Goal: Task Accomplishment & Management: Use online tool/utility

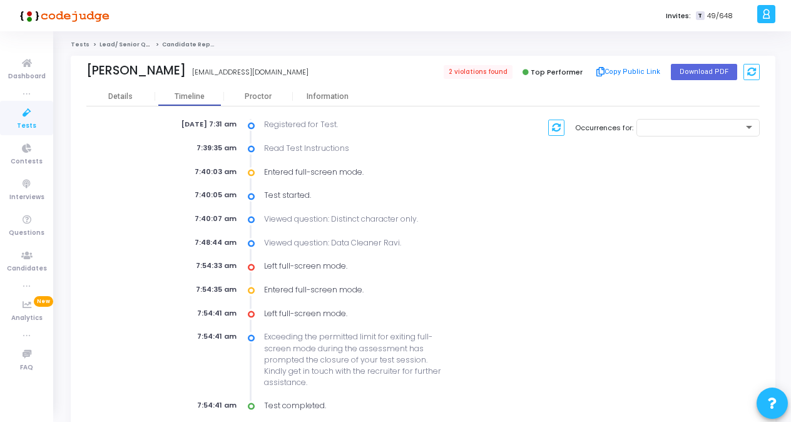
click at [20, 121] on span "Tests" at bounding box center [26, 126] width 19 height 11
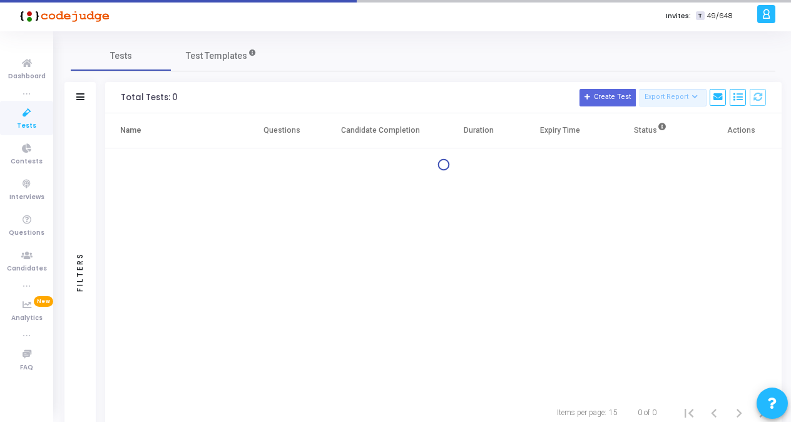
click at [20, 121] on span "Tests" at bounding box center [26, 126] width 19 height 11
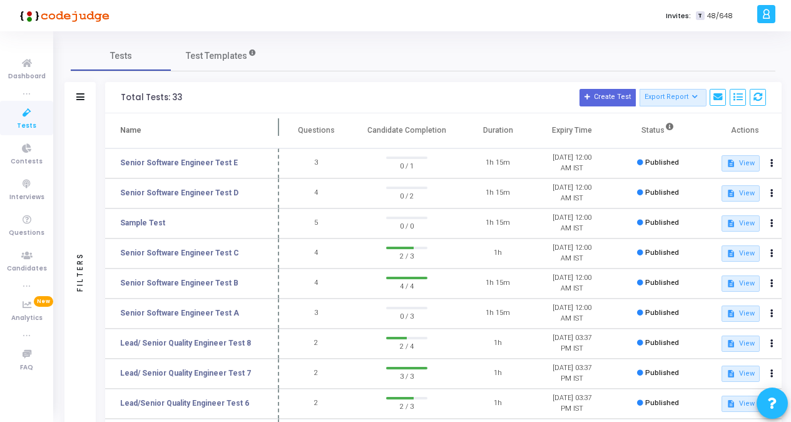
drag, startPoint x: 242, startPoint y: 124, endPoint x: 281, endPoint y: 130, distance: 38.7
click at [281, 130] on span at bounding box center [279, 130] width 13 height 34
click at [212, 314] on link "Senior Software Engineer Test A" at bounding box center [179, 312] width 119 height 11
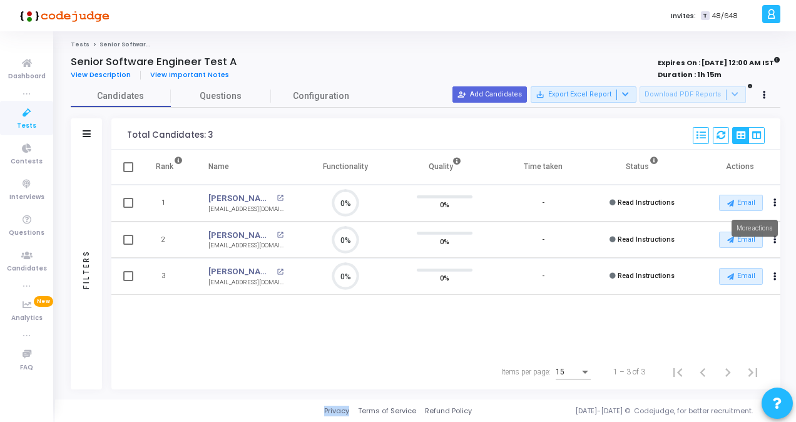
scroll to position [26, 31]
click at [765, 97] on icon at bounding box center [764, 95] width 3 height 6
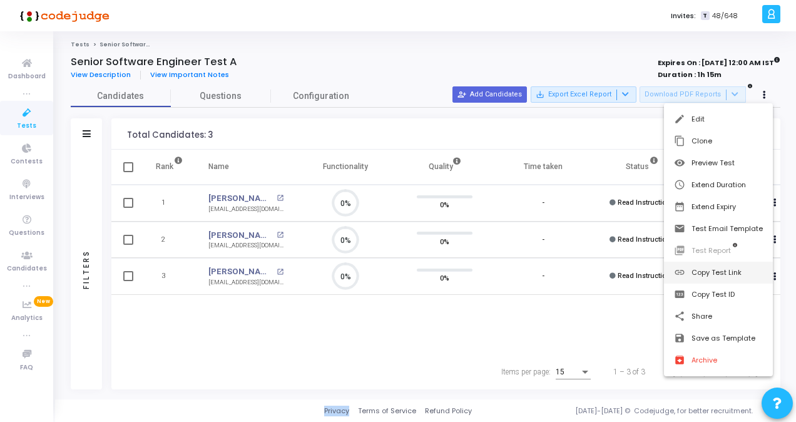
click at [711, 273] on button "link Copy Test Link" at bounding box center [718, 273] width 109 height 22
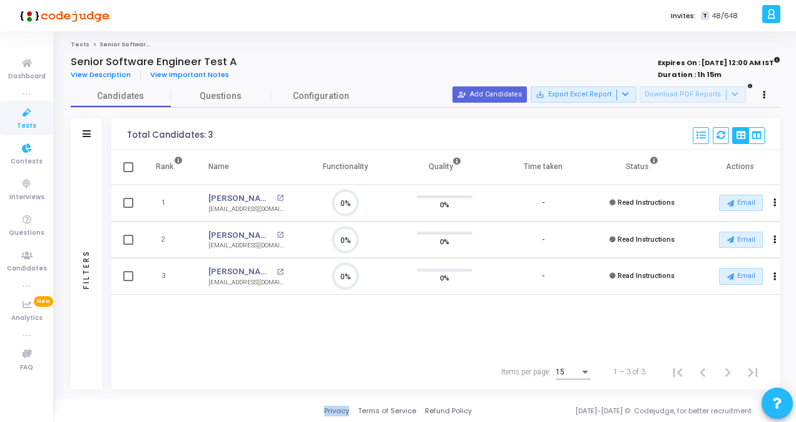
click at [26, 124] on span "Tests" at bounding box center [26, 126] width 19 height 11
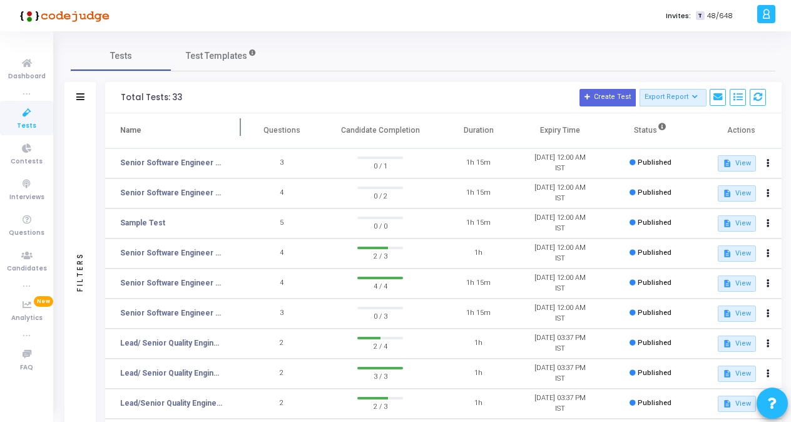
click at [241, 125] on span at bounding box center [241, 130] width 13 height 34
click at [230, 201] on td "Senior Software Engineer Test D" at bounding box center [174, 193] width 139 height 30
click at [287, 96] on h3 "Total Tests: 33 Create Test Export Report Id Name Job Role Questions Candidate …" at bounding box center [444, 98] width 646 height 18
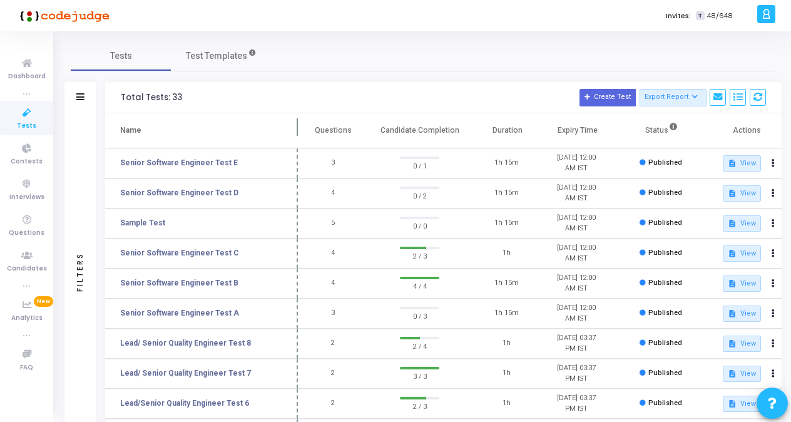
drag, startPoint x: 244, startPoint y: 128, endPoint x: 298, endPoint y: 135, distance: 54.3
click at [298, 135] on span at bounding box center [298, 130] width 13 height 34
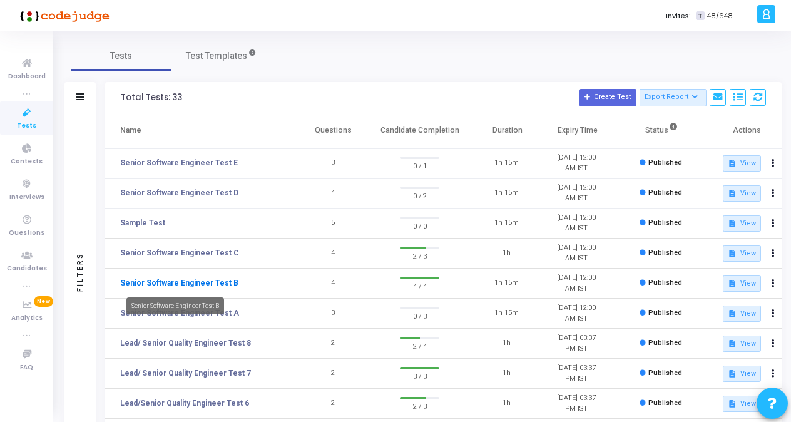
click at [204, 281] on link "Senior Software Engineer Test B" at bounding box center [179, 282] width 118 height 11
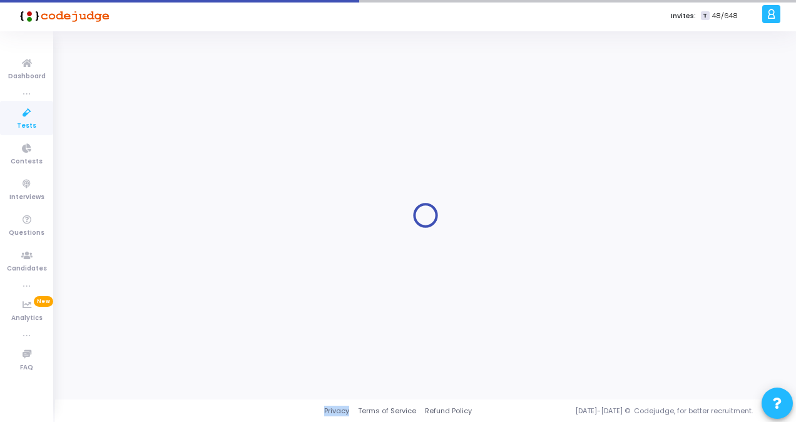
click at [204, 281] on div at bounding box center [426, 215] width 710 height 349
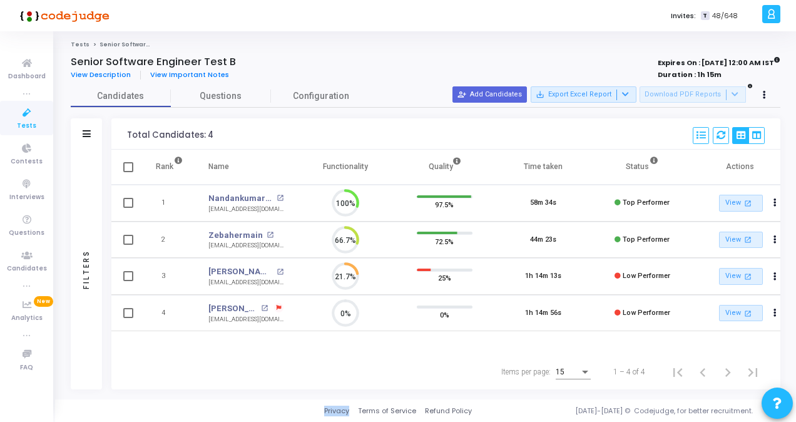
scroll to position [6, 5]
click at [763, 94] on button at bounding box center [765, 95] width 18 height 18
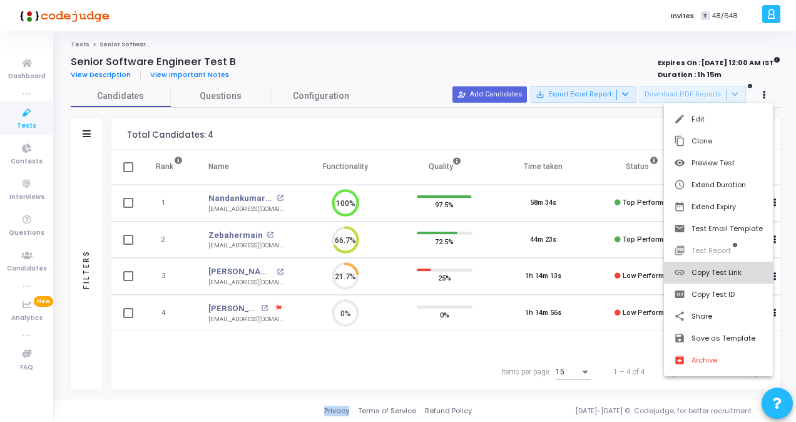
click at [709, 268] on button "link Copy Test Link" at bounding box center [718, 273] width 109 height 22
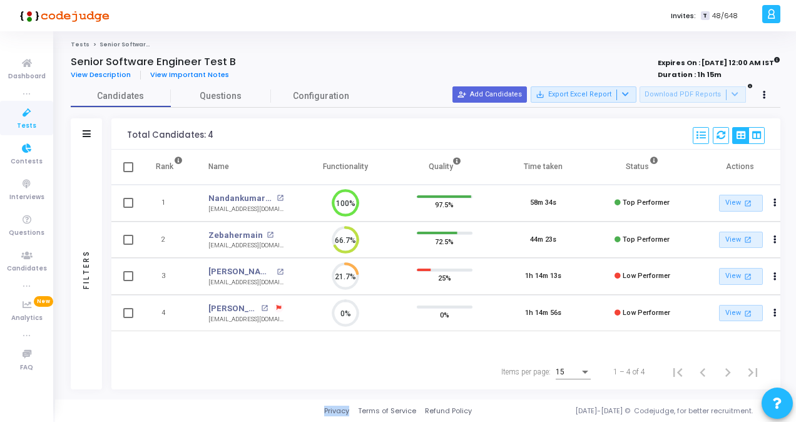
click at [27, 125] on span "Tests" at bounding box center [26, 126] width 19 height 11
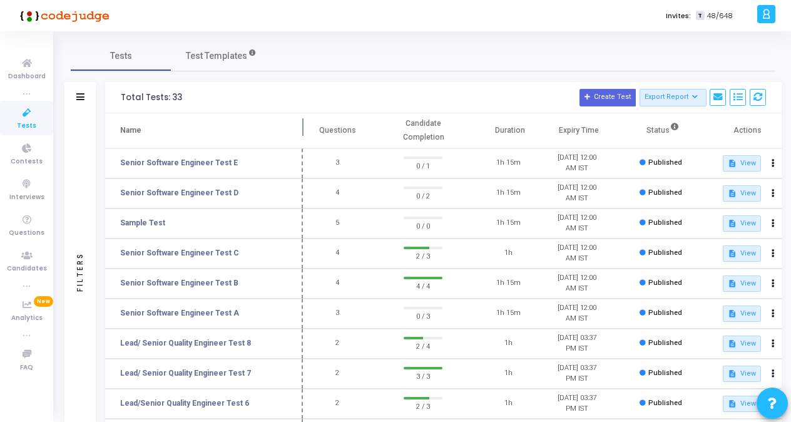
drag, startPoint x: 240, startPoint y: 127, endPoint x: 302, endPoint y: 127, distance: 62.0
click at [302, 127] on span at bounding box center [303, 130] width 13 height 34
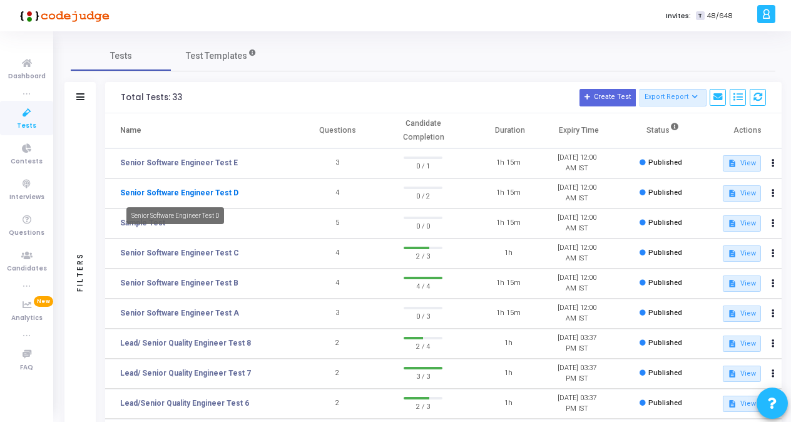
click at [215, 195] on link "Senior Software Engineer Test D" at bounding box center [179, 192] width 118 height 11
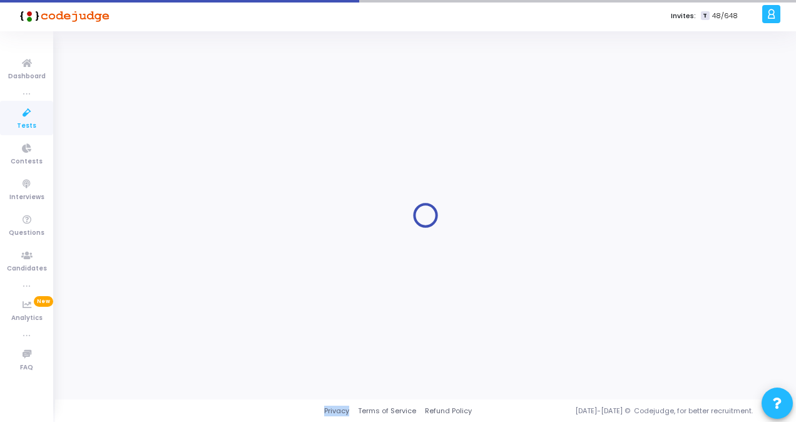
click at [215, 195] on div at bounding box center [426, 215] width 710 height 349
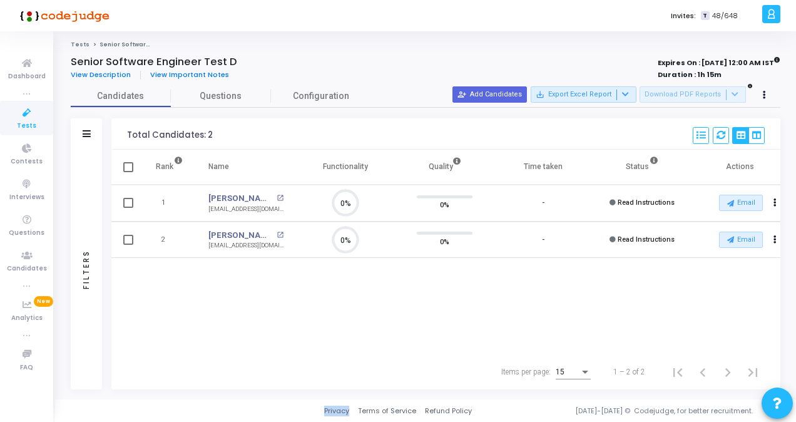
scroll to position [26, 31]
click at [766, 93] on button at bounding box center [765, 95] width 18 height 18
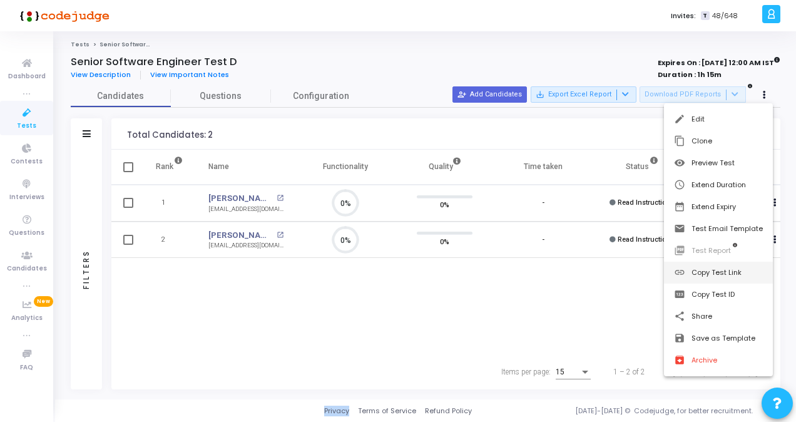
click at [721, 277] on button "link Copy Test Link" at bounding box center [718, 273] width 109 height 22
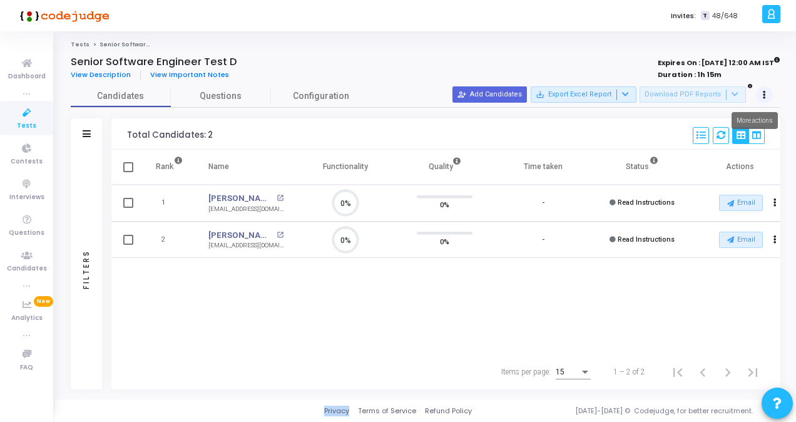
click at [764, 94] on icon at bounding box center [764, 95] width 3 height 6
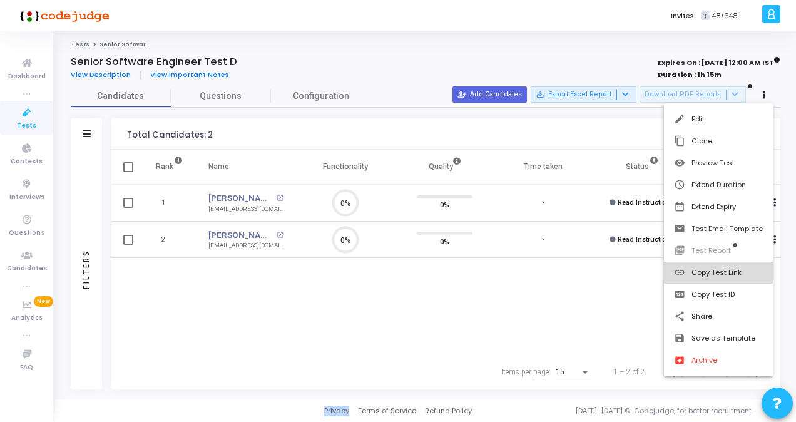
click at [721, 273] on button "link Copy Test Link" at bounding box center [718, 273] width 109 height 22
